Goal: Task Accomplishment & Management: Use online tool/utility

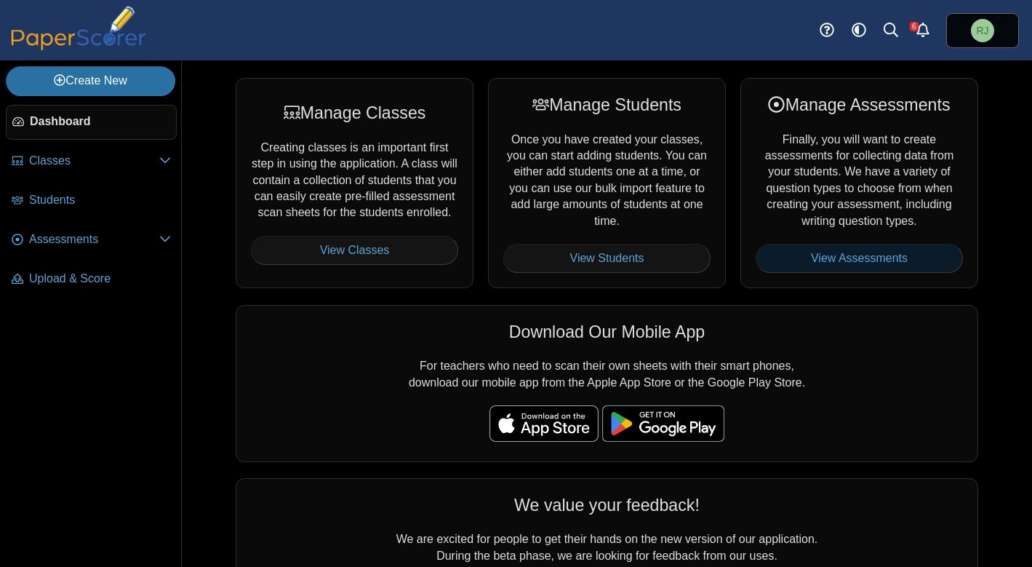
click at [830, 253] on link "View Assessments" at bounding box center [859, 258] width 207 height 29
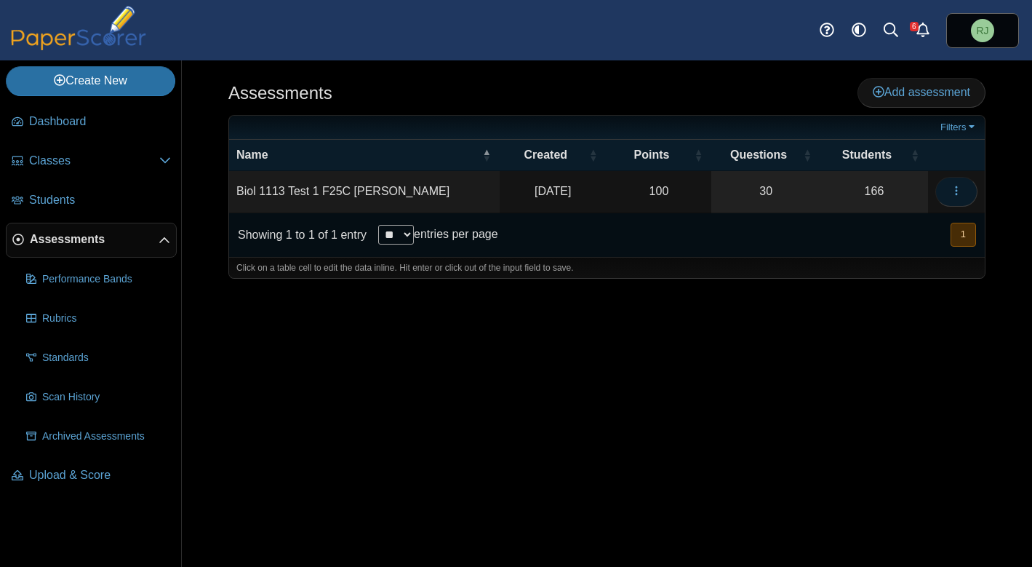
click at [959, 192] on icon "button" at bounding box center [957, 191] width 12 height 12
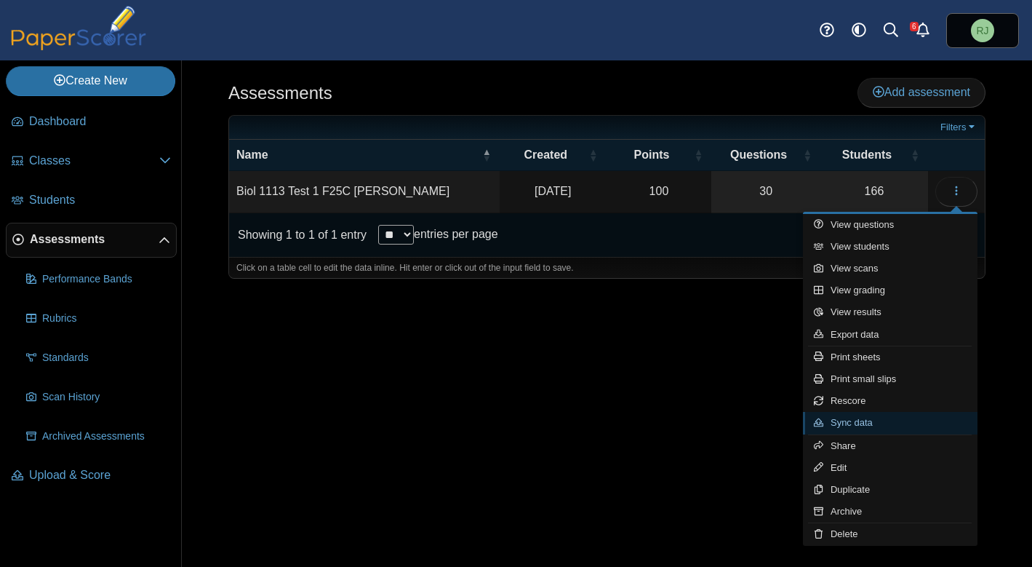
click at [853, 425] on link "Sync data" at bounding box center [890, 423] width 175 height 22
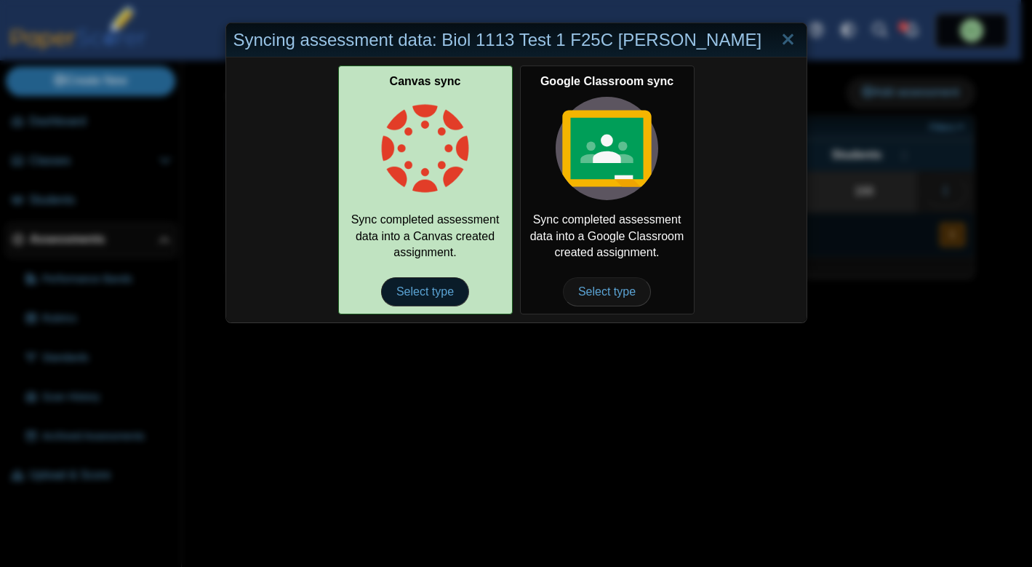
click at [423, 297] on span "Select type" at bounding box center [425, 291] width 88 height 29
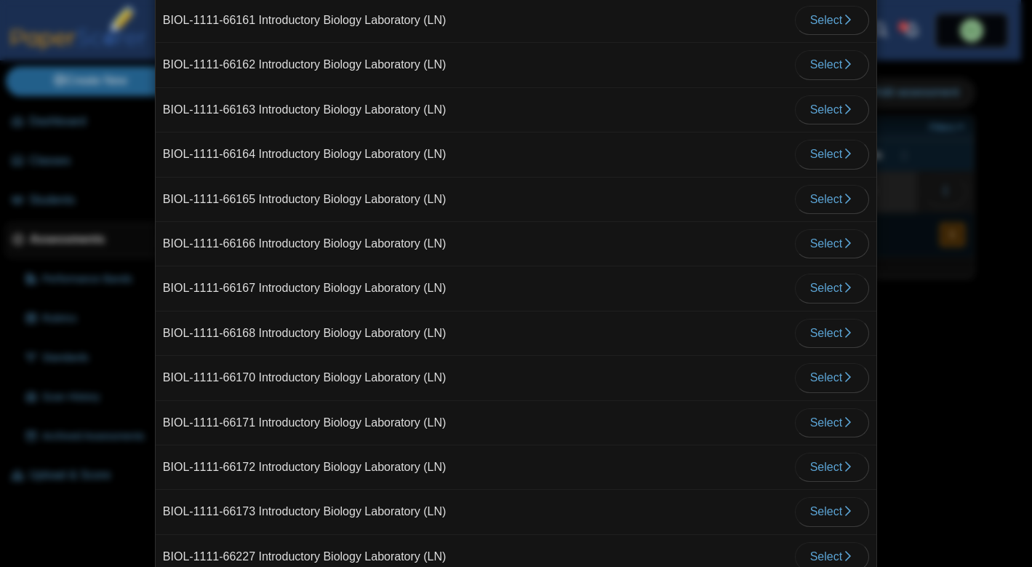
scroll to position [2741, 0]
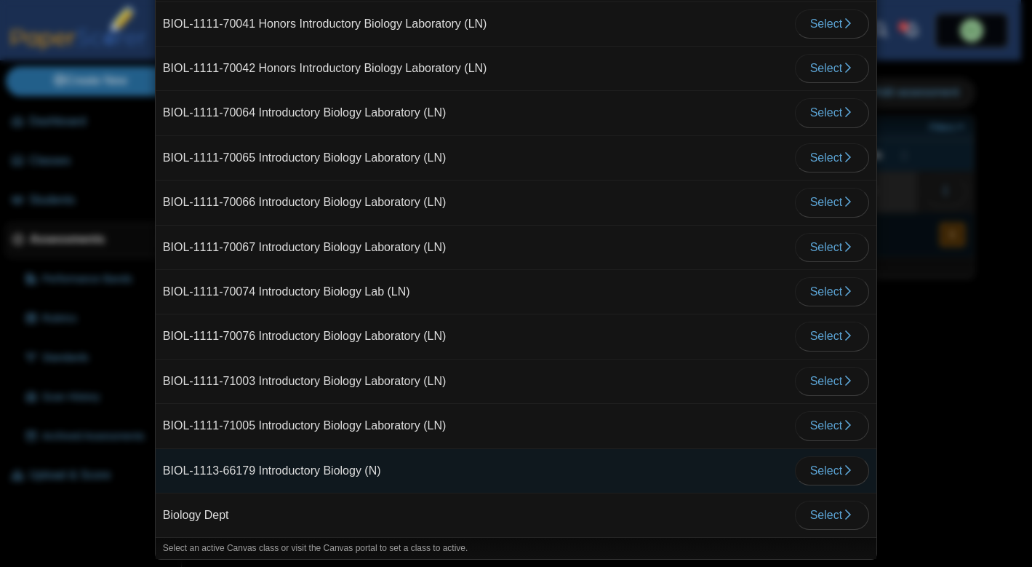
click at [239, 474] on td "BIOL-1113-66179 Introductory Biology (N)" at bounding box center [472, 471] width 632 height 44
click at [821, 471] on span "Select" at bounding box center [832, 470] width 44 height 12
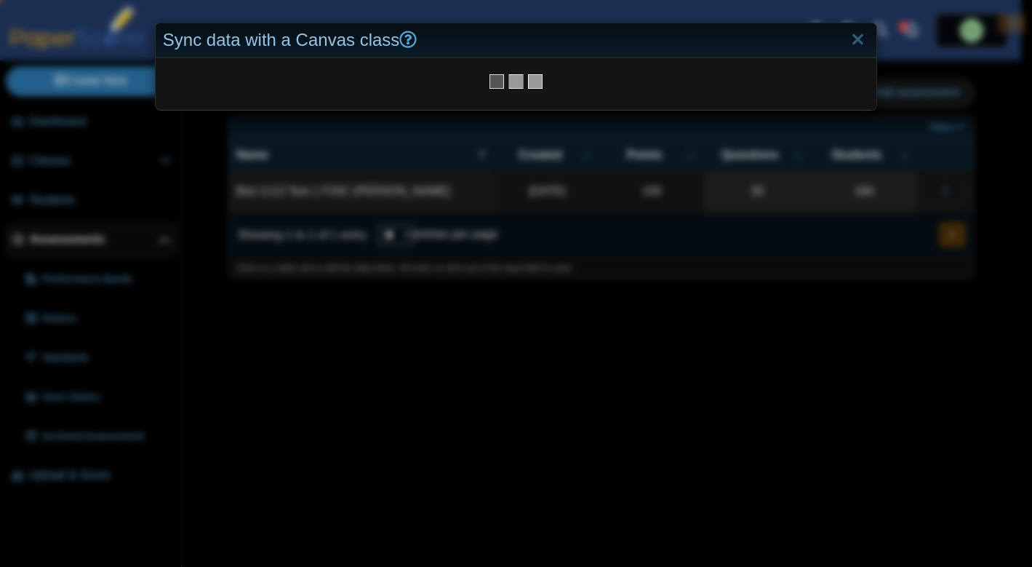
scroll to position [0, 0]
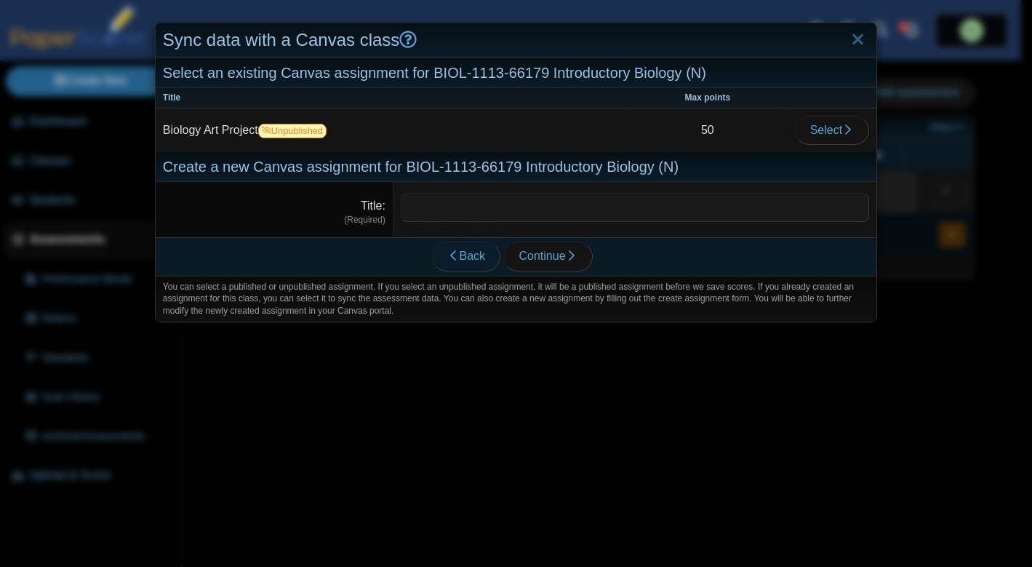
click at [471, 259] on span "Back" at bounding box center [466, 255] width 38 height 12
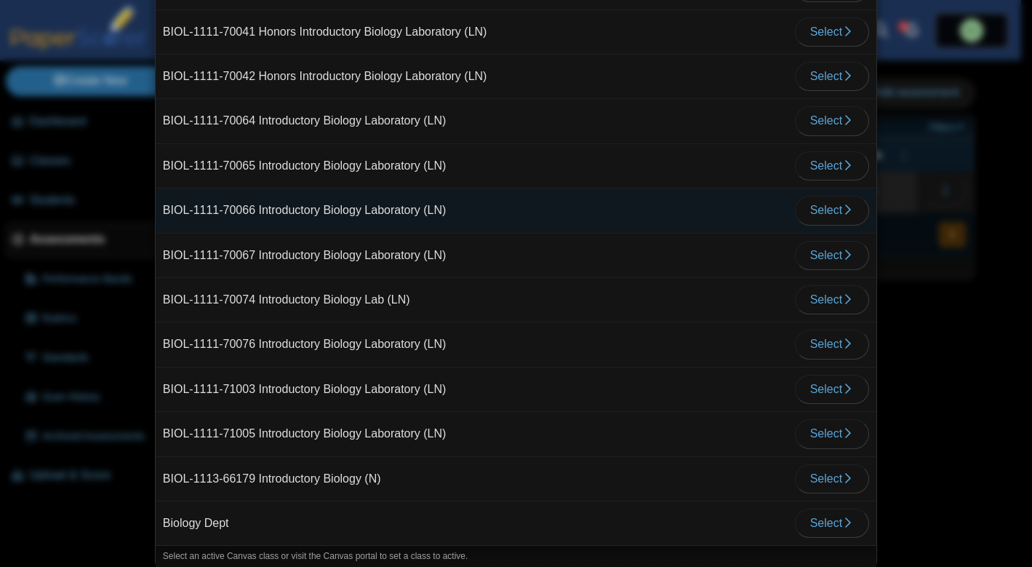
scroll to position [2741, 0]
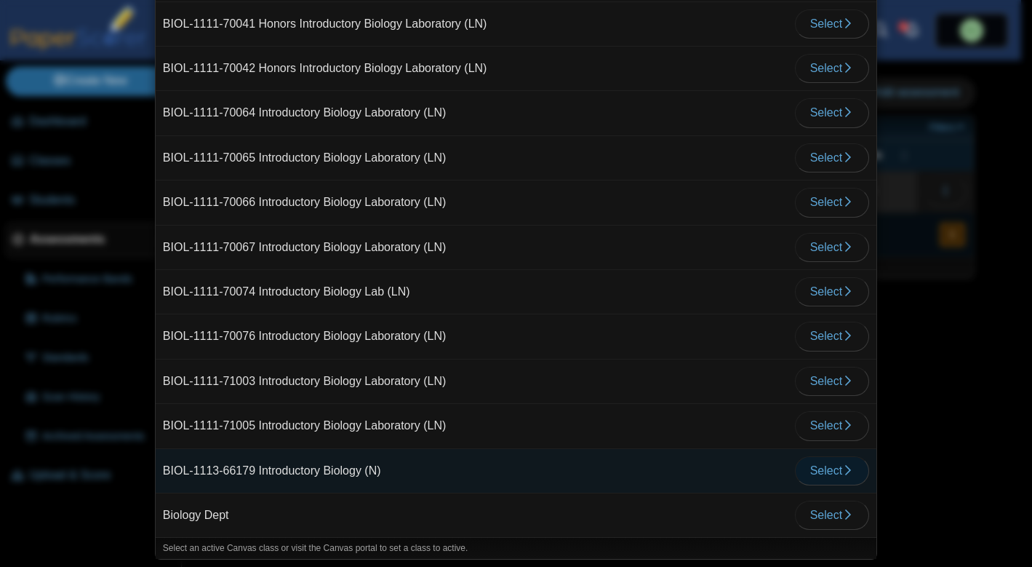
click at [832, 474] on span "Select" at bounding box center [832, 470] width 44 height 12
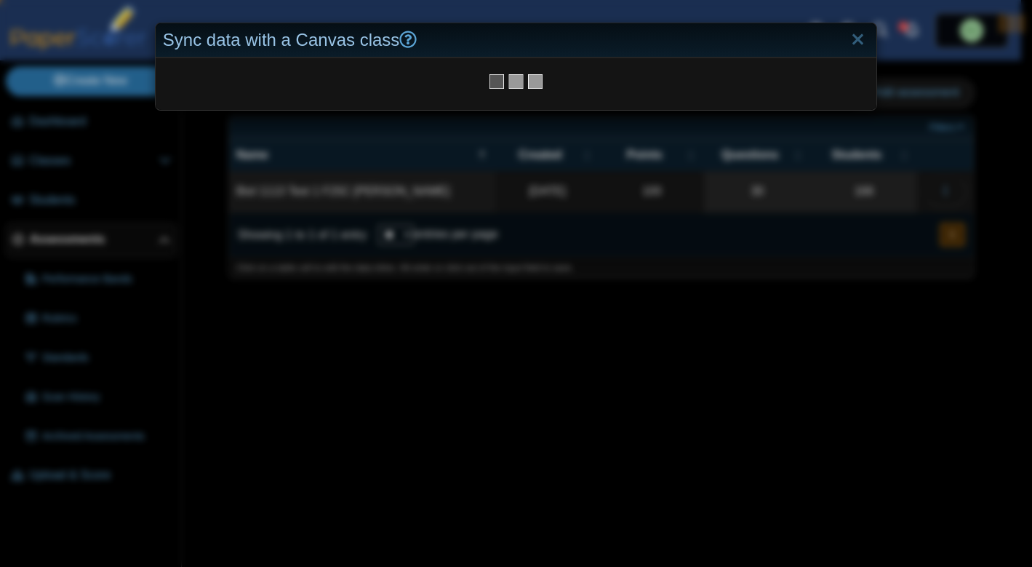
scroll to position [0, 0]
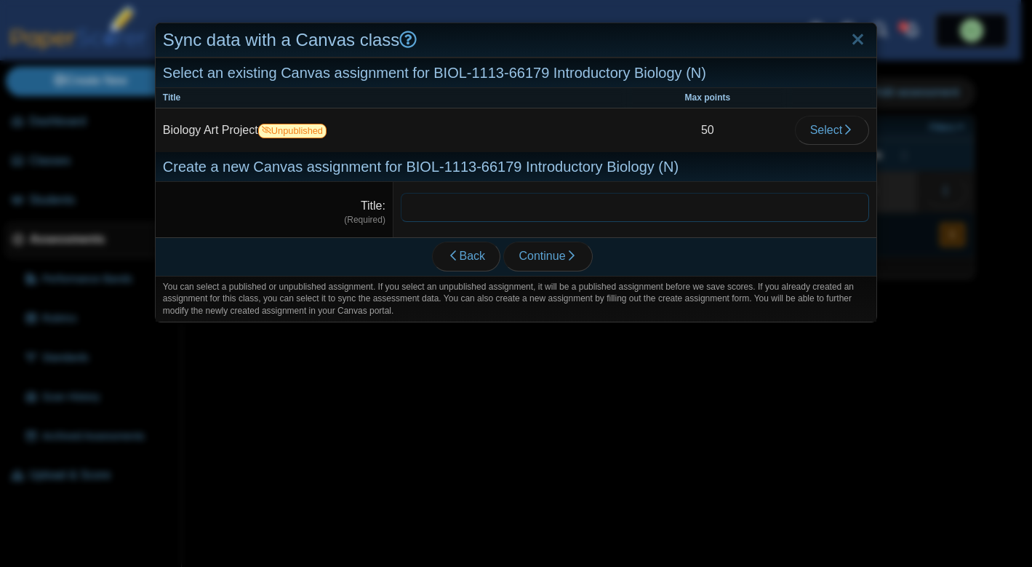
click at [457, 213] on input "Title" at bounding box center [635, 207] width 468 height 29
type input "**********"
click at [559, 254] on span "Continue" at bounding box center [548, 255] width 58 height 12
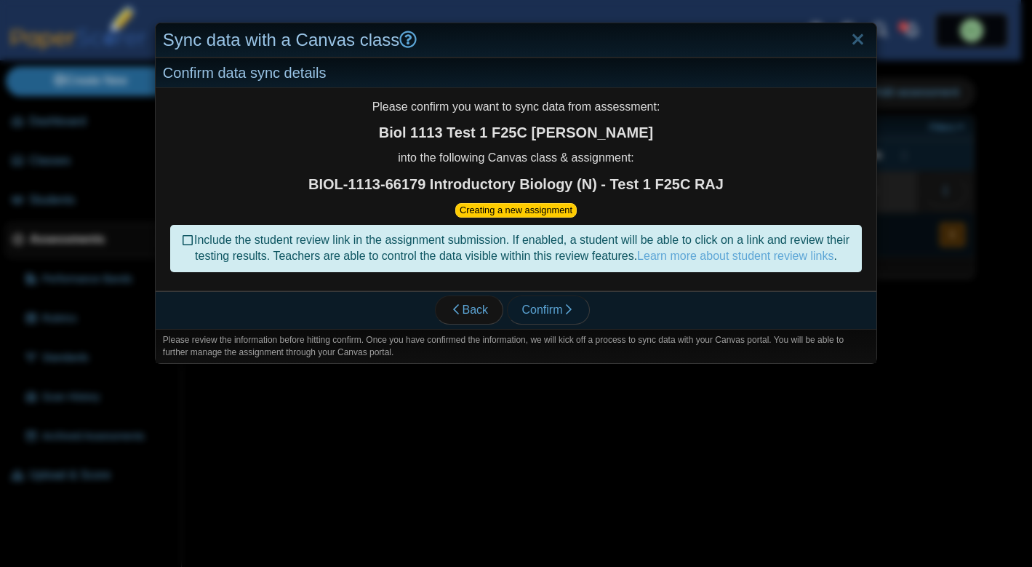
click at [547, 316] on span "Confirm" at bounding box center [548, 309] width 52 height 12
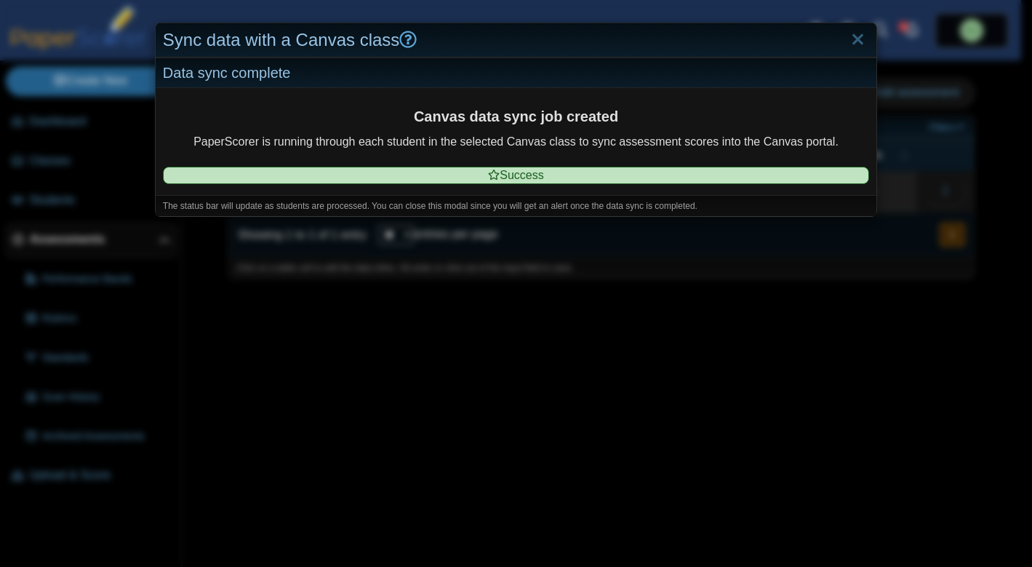
click at [703, 203] on div "The status bar will update as students are processed. You can close this modal …" at bounding box center [516, 206] width 721 height 22
click at [848, 36] on link "Close" at bounding box center [858, 40] width 23 height 25
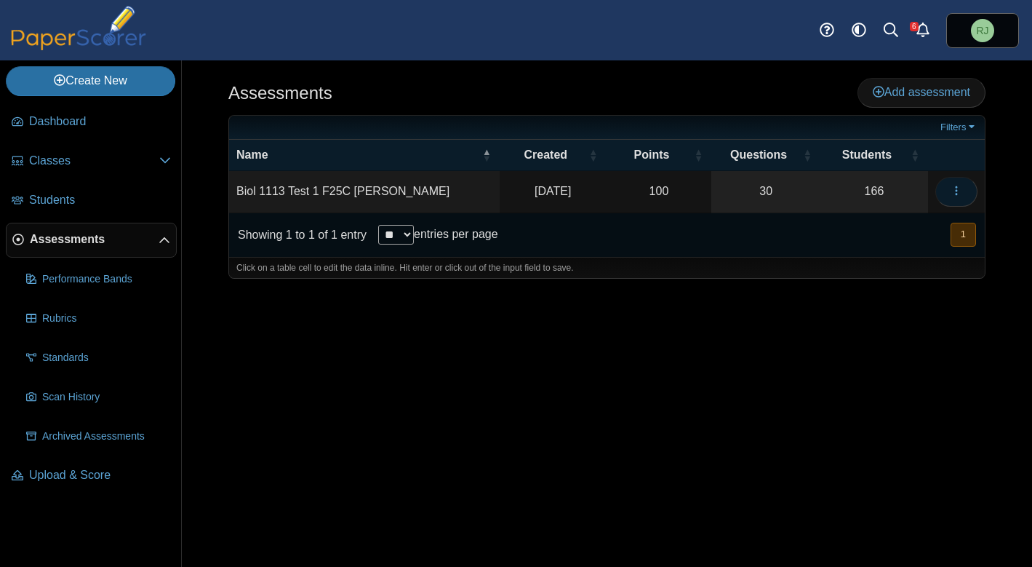
click at [953, 191] on icon "button" at bounding box center [957, 191] width 12 height 12
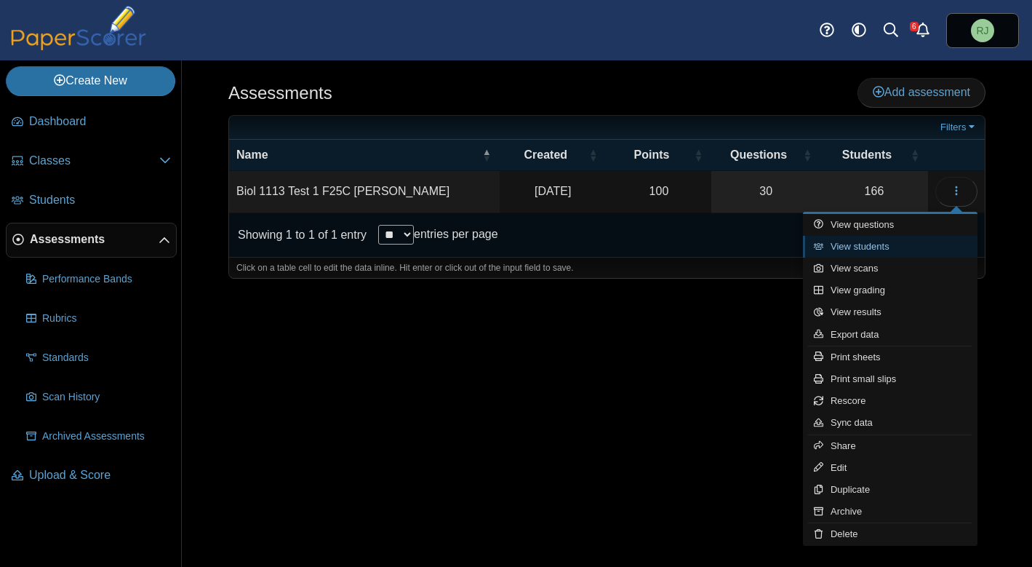
click at [872, 250] on link "View students" at bounding box center [890, 247] width 175 height 22
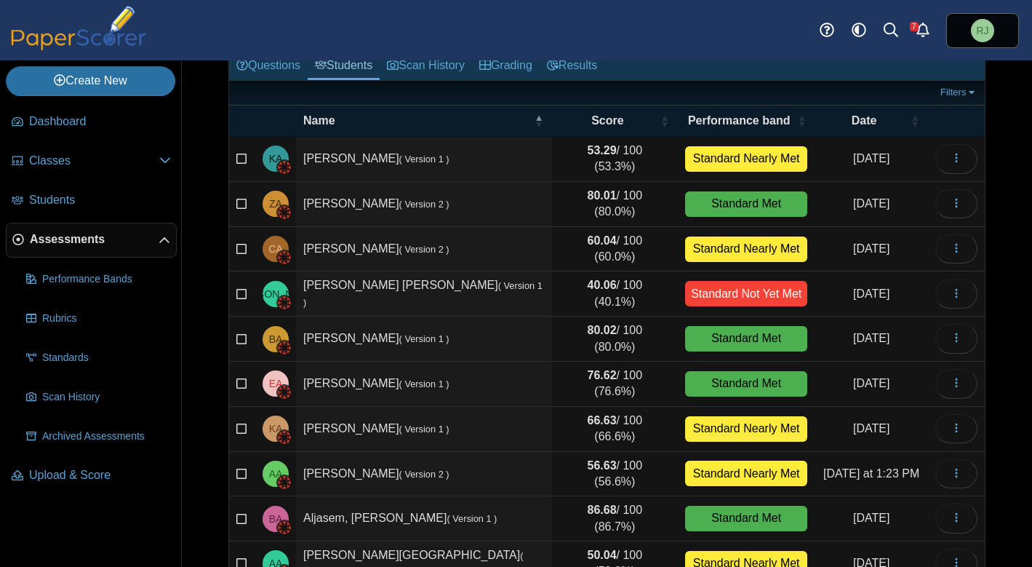
scroll to position [162, 0]
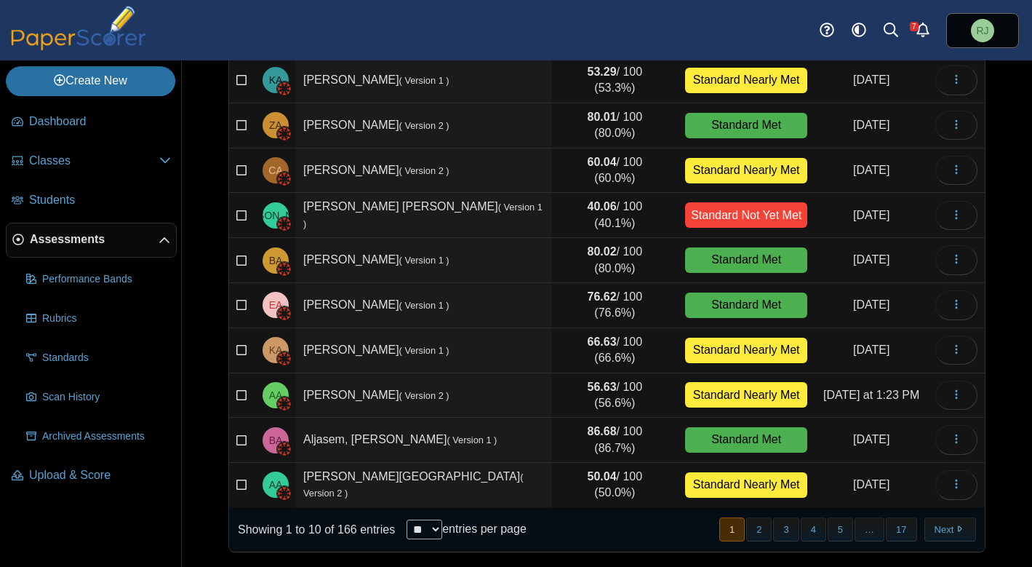
click at [441, 533] on select "** ** ** ***" at bounding box center [425, 529] width 36 height 20
select select "***"
click at [408, 519] on select "** ** ** ***" at bounding box center [425, 529] width 36 height 20
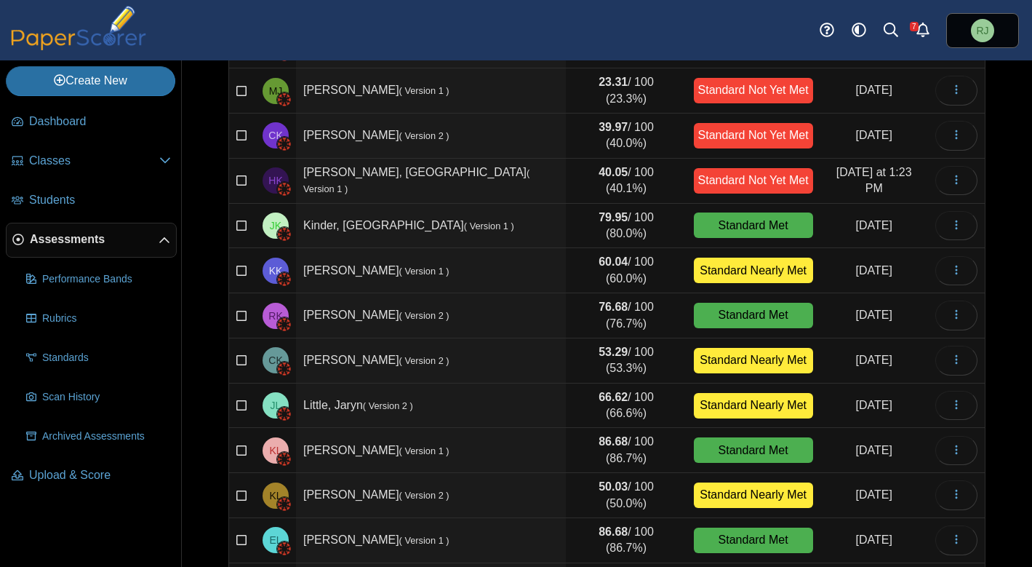
scroll to position [4240, 0]
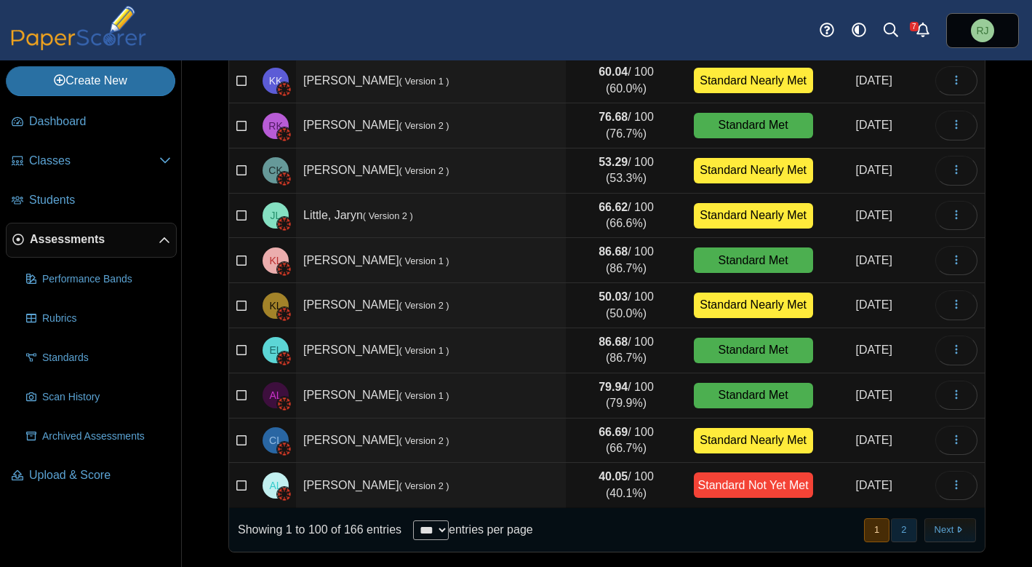
click at [891, 531] on button "2" at bounding box center [903, 530] width 25 height 24
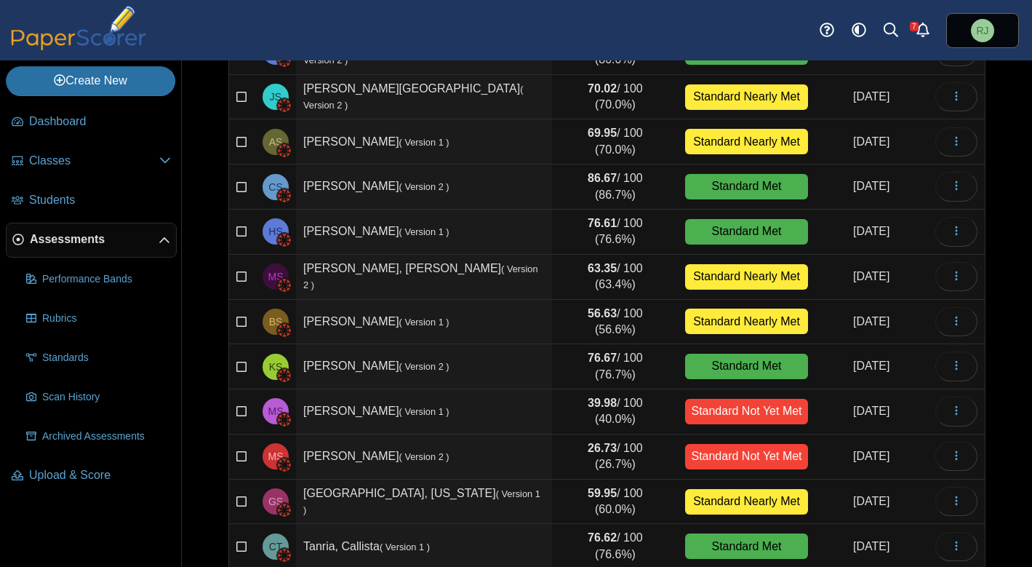
scroll to position [2699, 0]
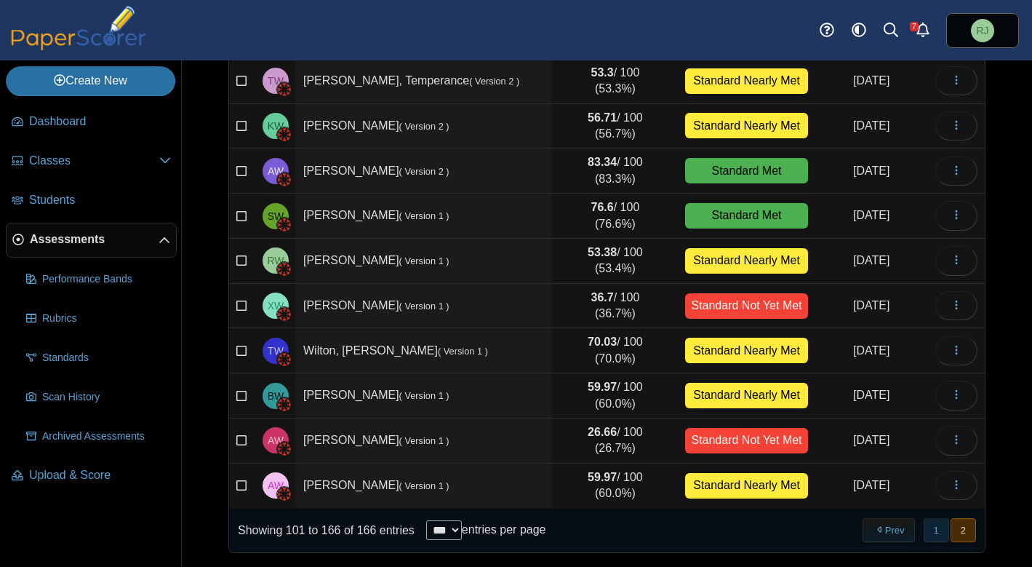
click at [928, 529] on button "1" at bounding box center [936, 530] width 25 height 24
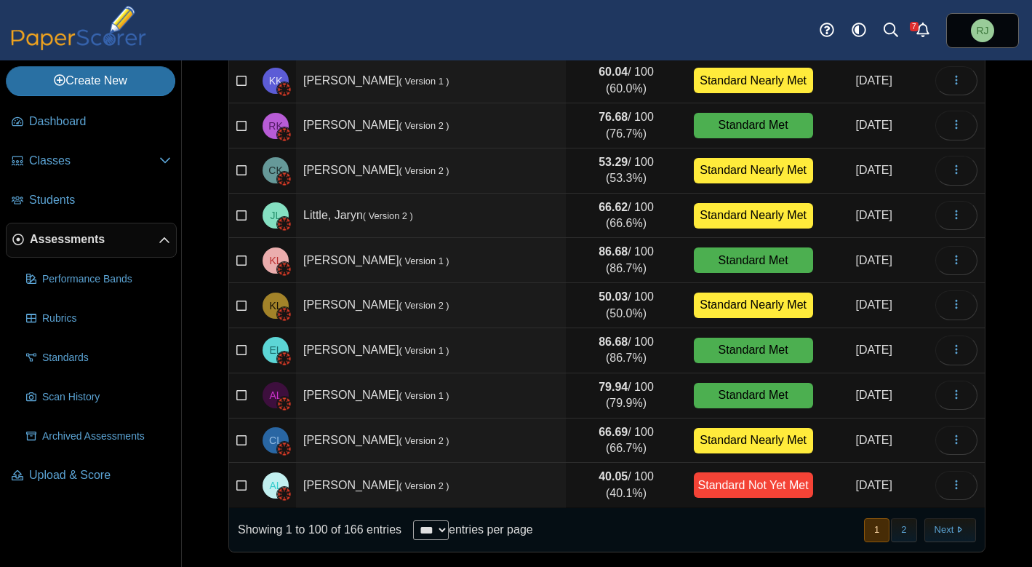
scroll to position [4240, 0]
click at [898, 524] on button "2" at bounding box center [903, 530] width 25 height 24
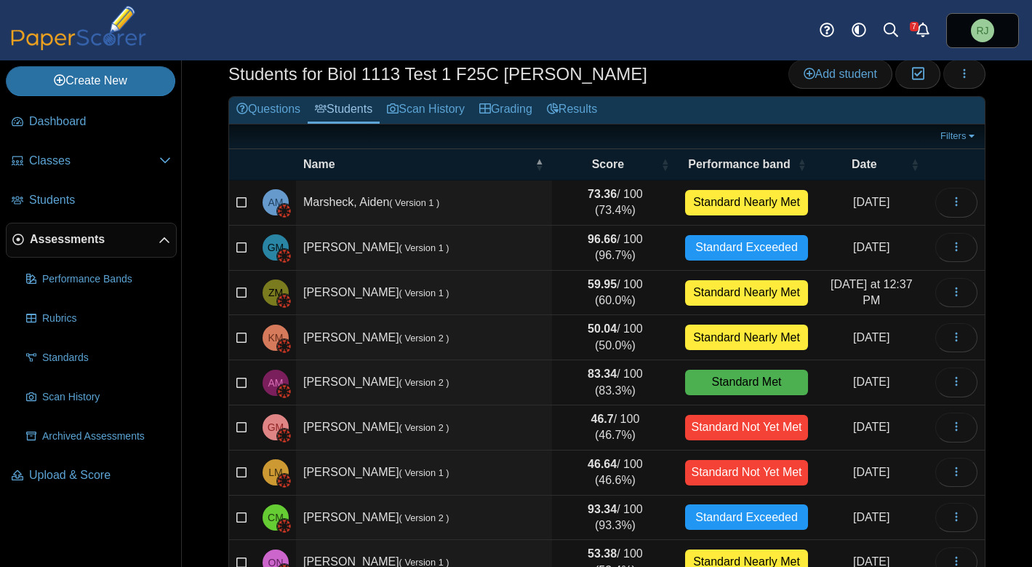
scroll to position [0, 0]
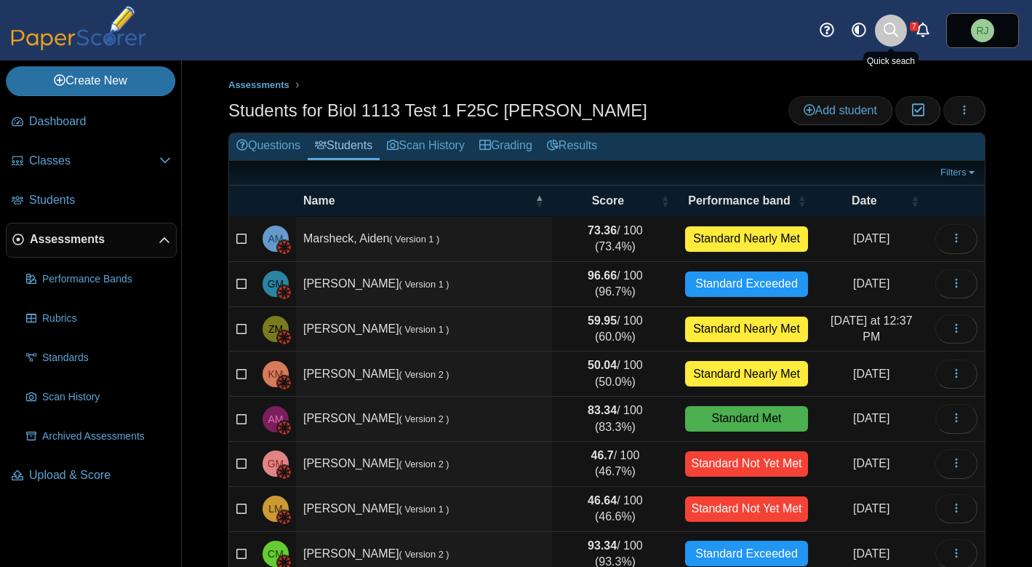
click at [894, 30] on use at bounding box center [891, 30] width 15 height 15
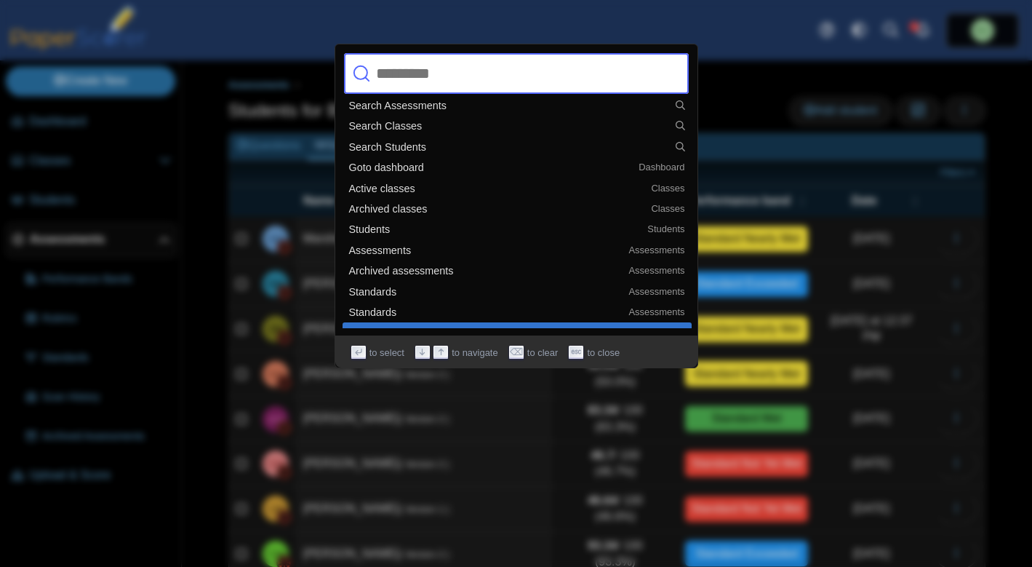
click at [984, 206] on div at bounding box center [516, 283] width 1032 height 567
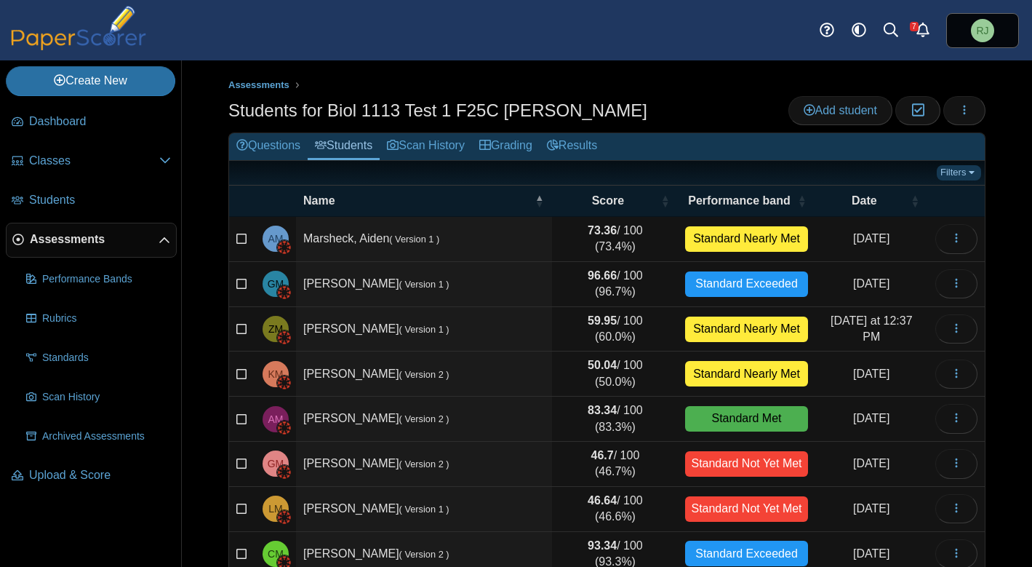
click at [954, 172] on link "Filters" at bounding box center [959, 172] width 44 height 15
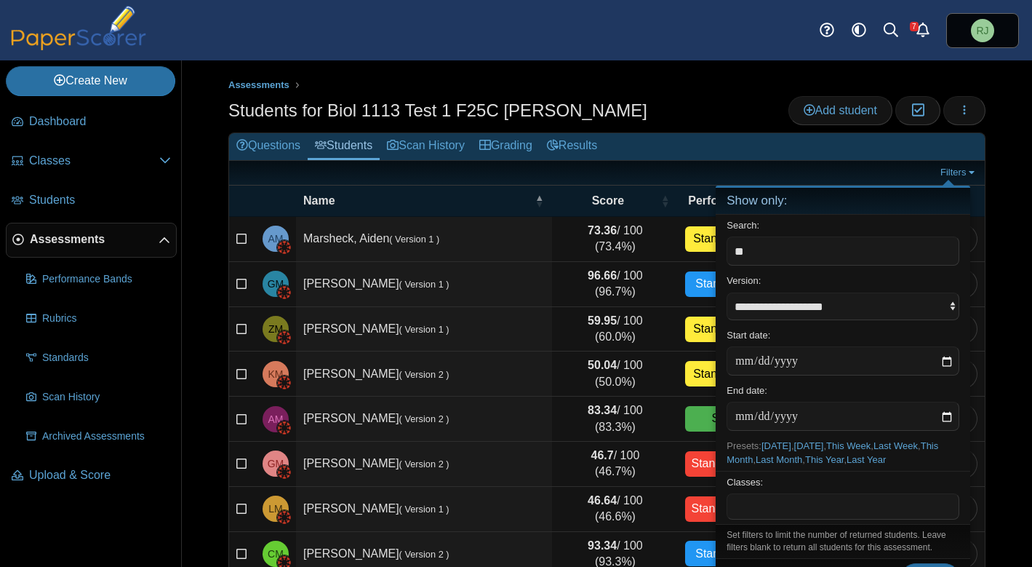
type input "**"
click at [901, 563] on button "Filter" at bounding box center [930, 577] width 58 height 29
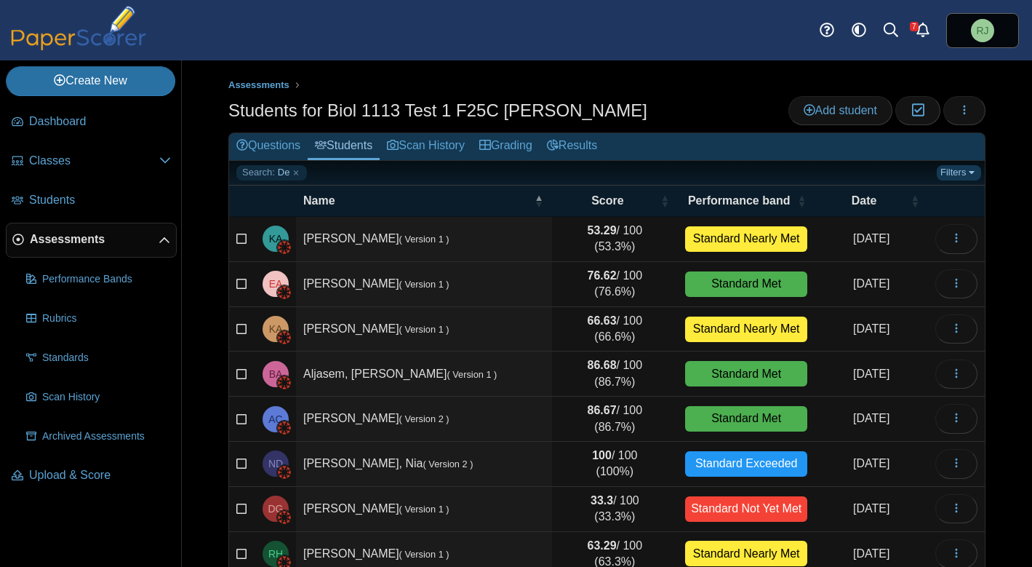
click at [959, 172] on link "Filters" at bounding box center [959, 172] width 44 height 15
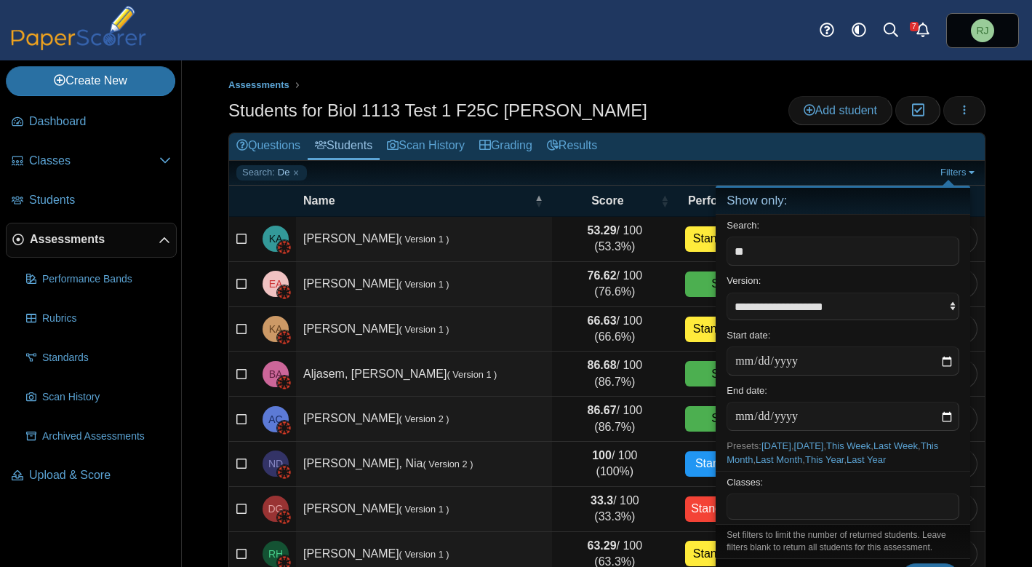
click at [772, 240] on input "**" at bounding box center [843, 250] width 233 height 29
click at [766, 252] on input "**" at bounding box center [843, 250] width 233 height 29
type input "*"
type input "*****"
click at [901, 563] on button "Filter" at bounding box center [930, 577] width 58 height 29
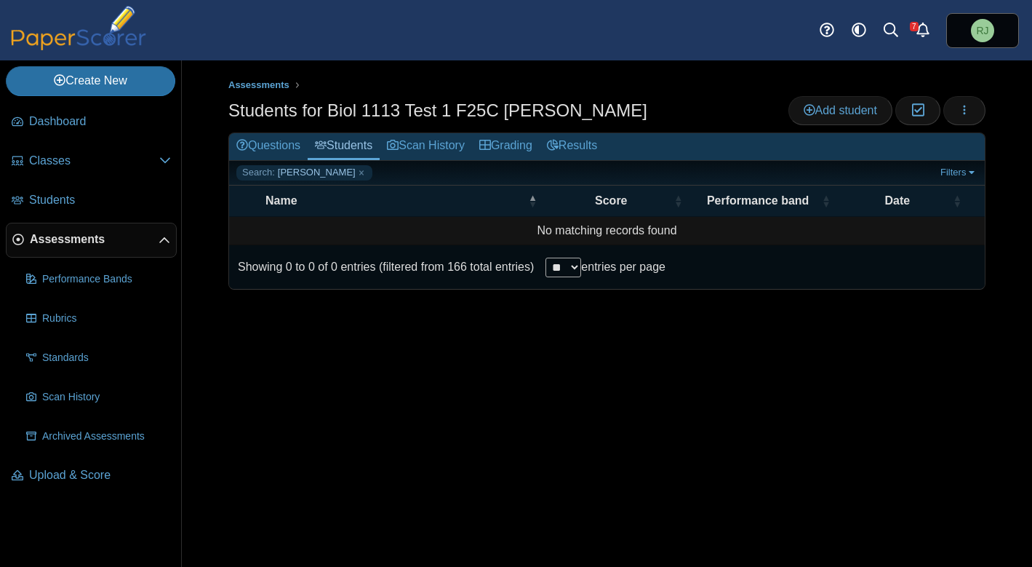
click at [424, 233] on td "No matching records found" at bounding box center [607, 231] width 756 height 28
click at [924, 26] on icon "Alerts" at bounding box center [923, 30] width 15 height 15
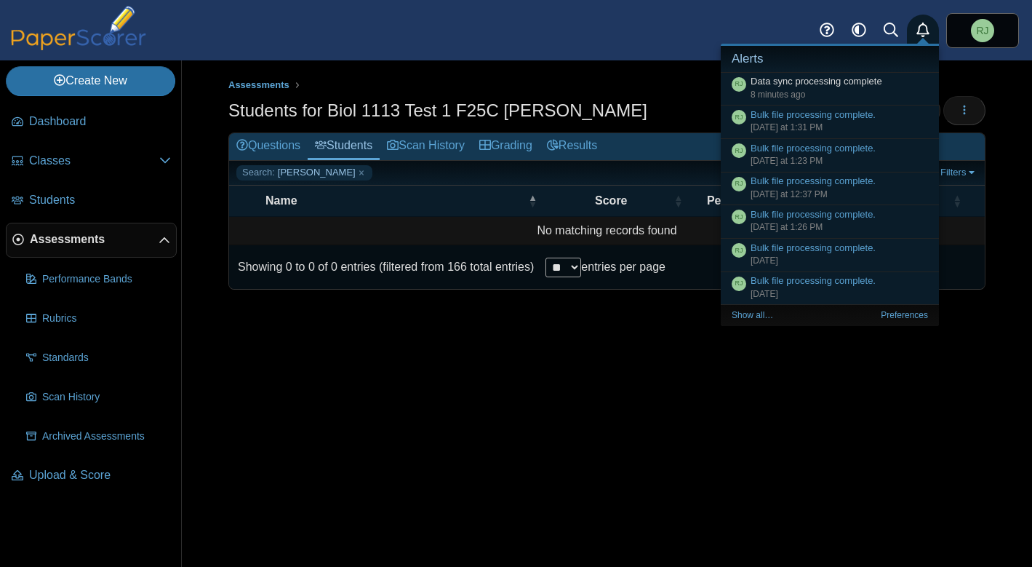
click at [615, 404] on div "Assessments Students for Biol 1113 Test 1 F25C [PERSON_NAME] Add student Modera…" at bounding box center [607, 313] width 850 height 506
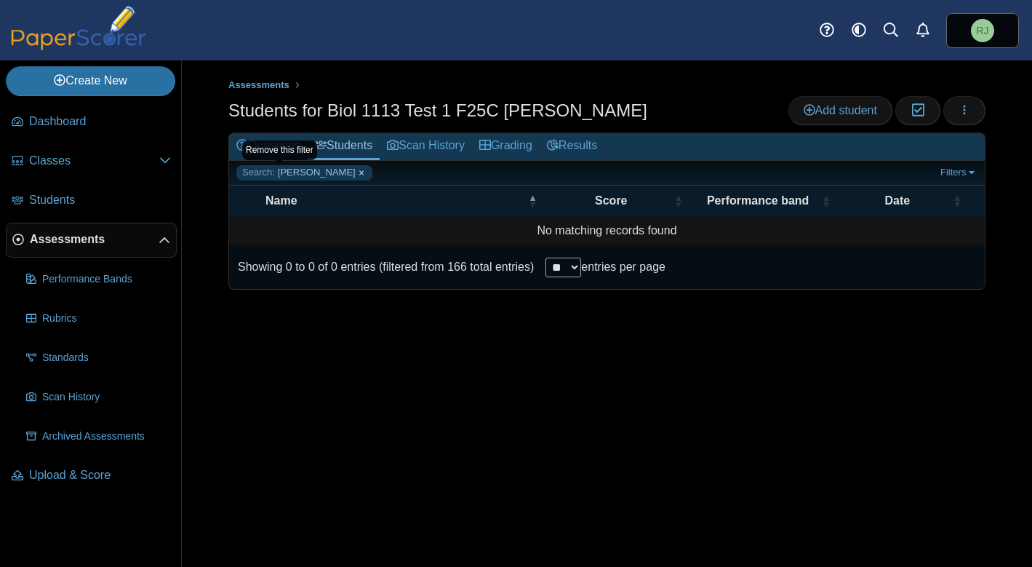
click at [314, 173] on link "Search: [GEOGRAPHIC_DATA]" at bounding box center [304, 172] width 136 height 15
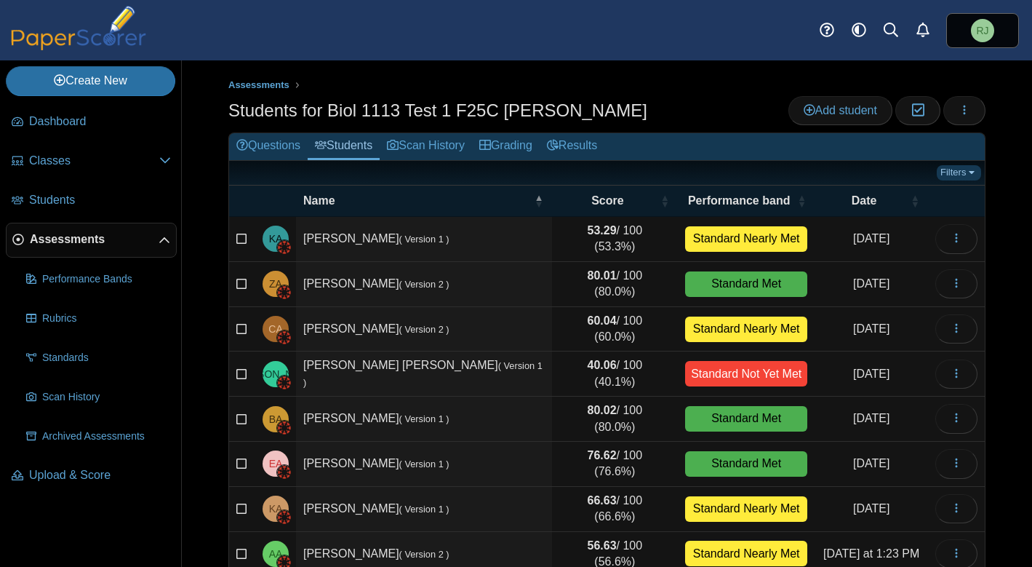
click at [959, 175] on link "Filters" at bounding box center [959, 172] width 44 height 15
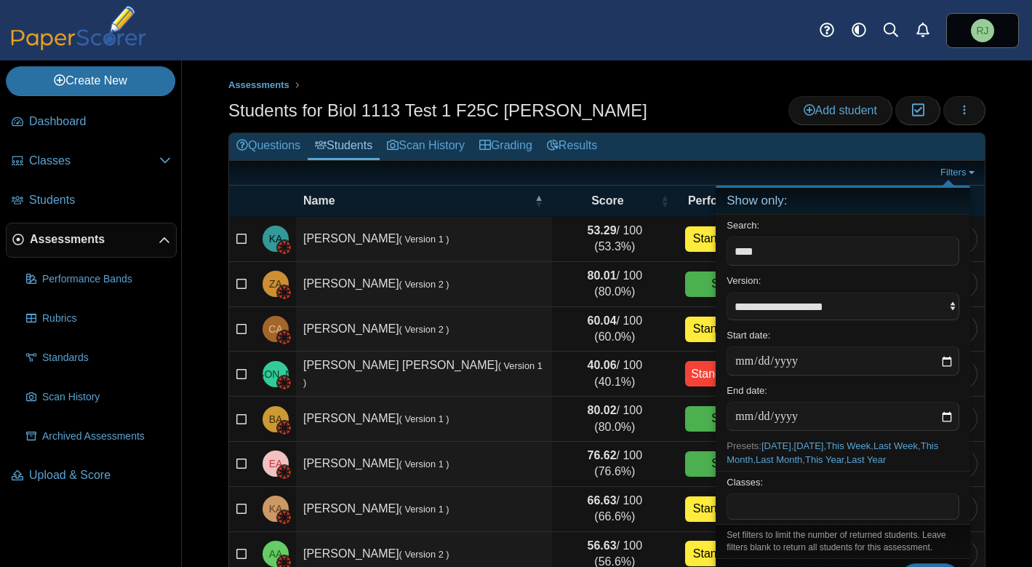
type input "****"
click at [901, 563] on button "Filter" at bounding box center [930, 577] width 58 height 29
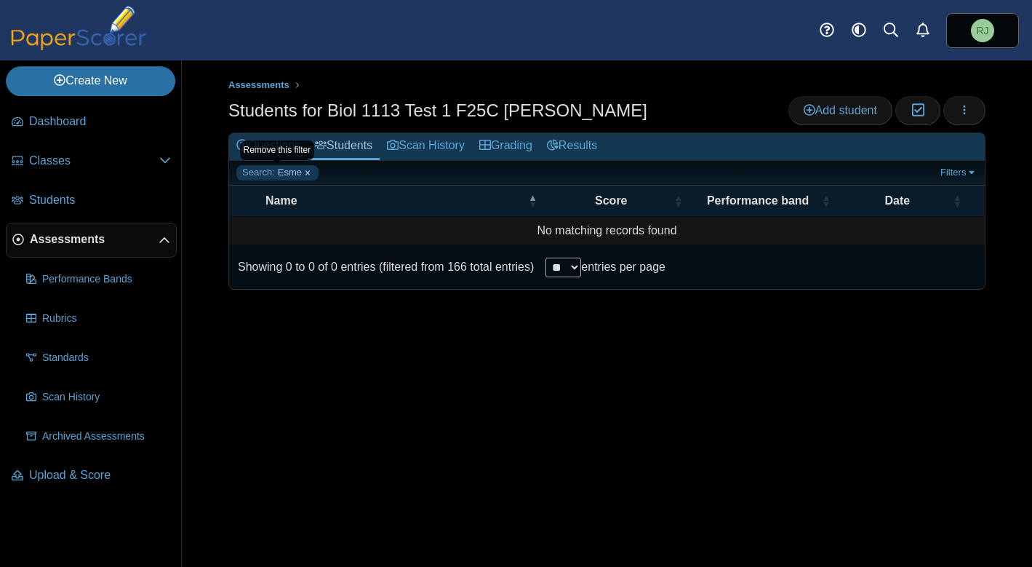
click at [307, 172] on link "Search: Esme" at bounding box center [277, 172] width 82 height 15
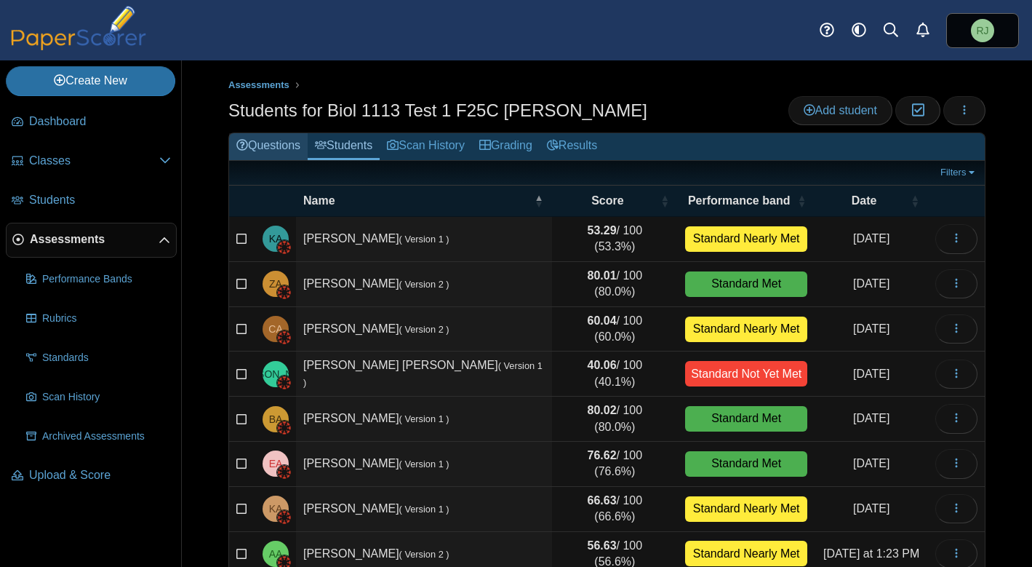
click at [272, 145] on link "Questions" at bounding box center [268, 146] width 79 height 27
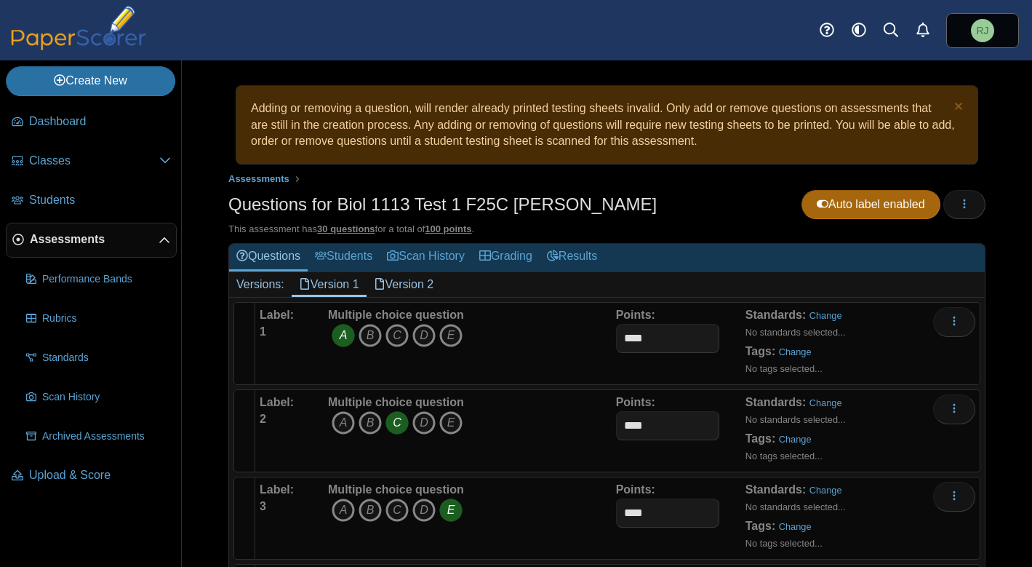
click at [409, 279] on link "Version 2" at bounding box center [404, 284] width 75 height 25
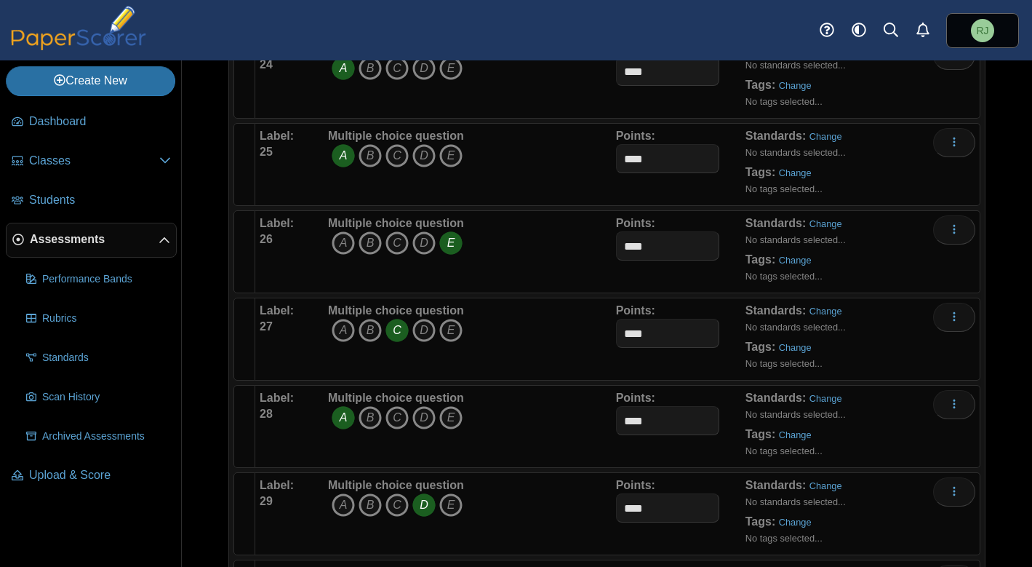
scroll to position [2440, 0]
